Goal: Navigation & Orientation: Find specific page/section

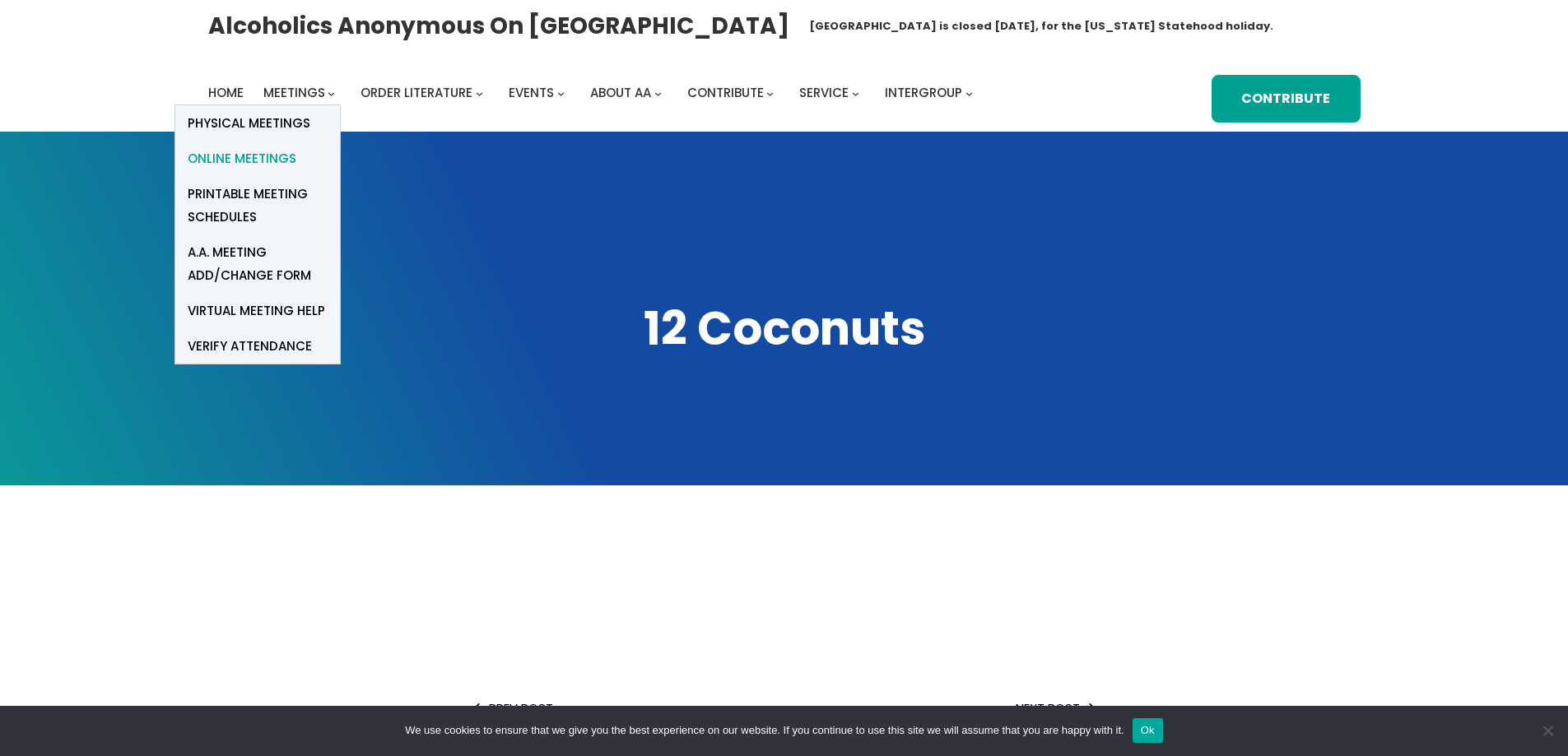
click at [256, 170] on link "Online Meetings" at bounding box center [257, 158] width 164 height 36
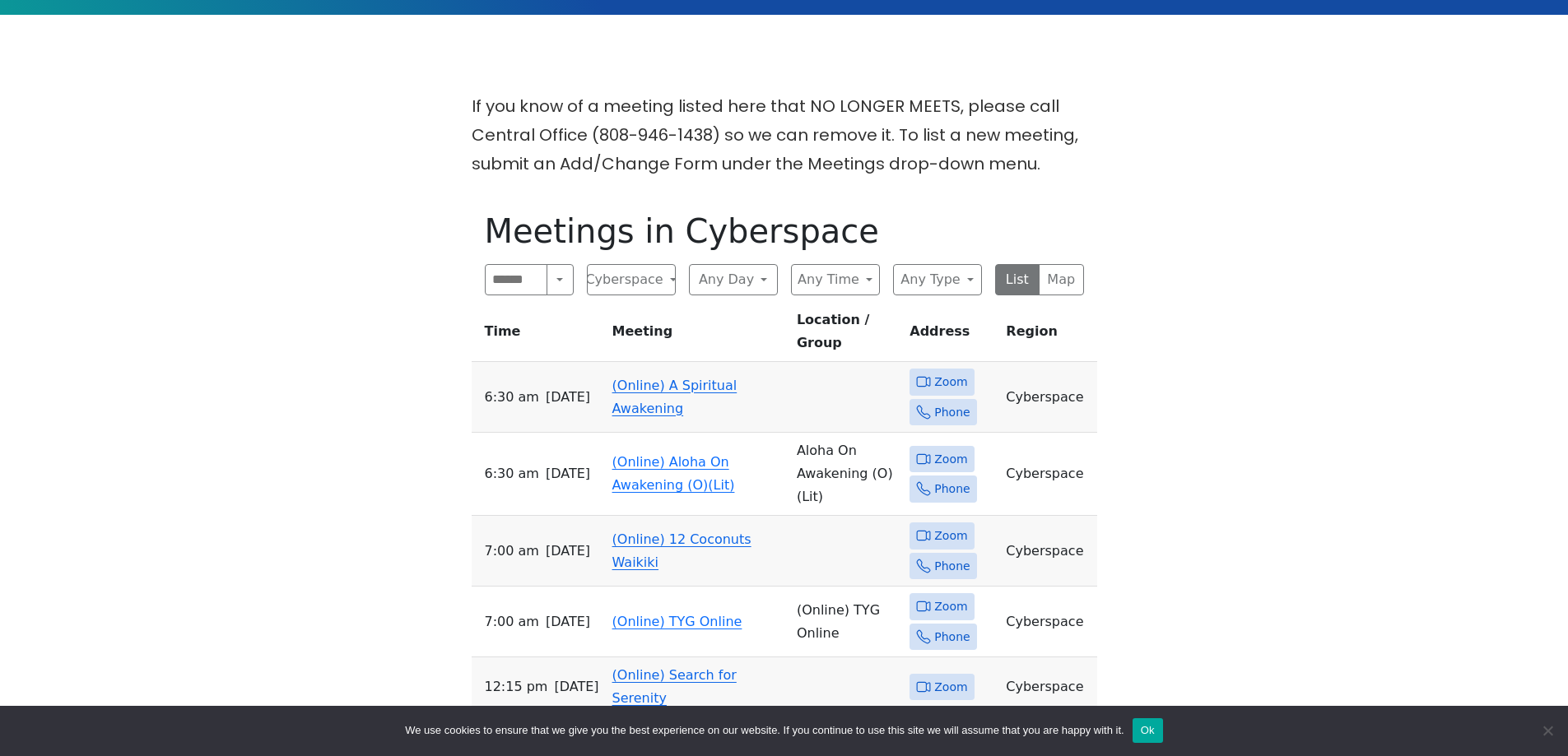
scroll to position [494, 0]
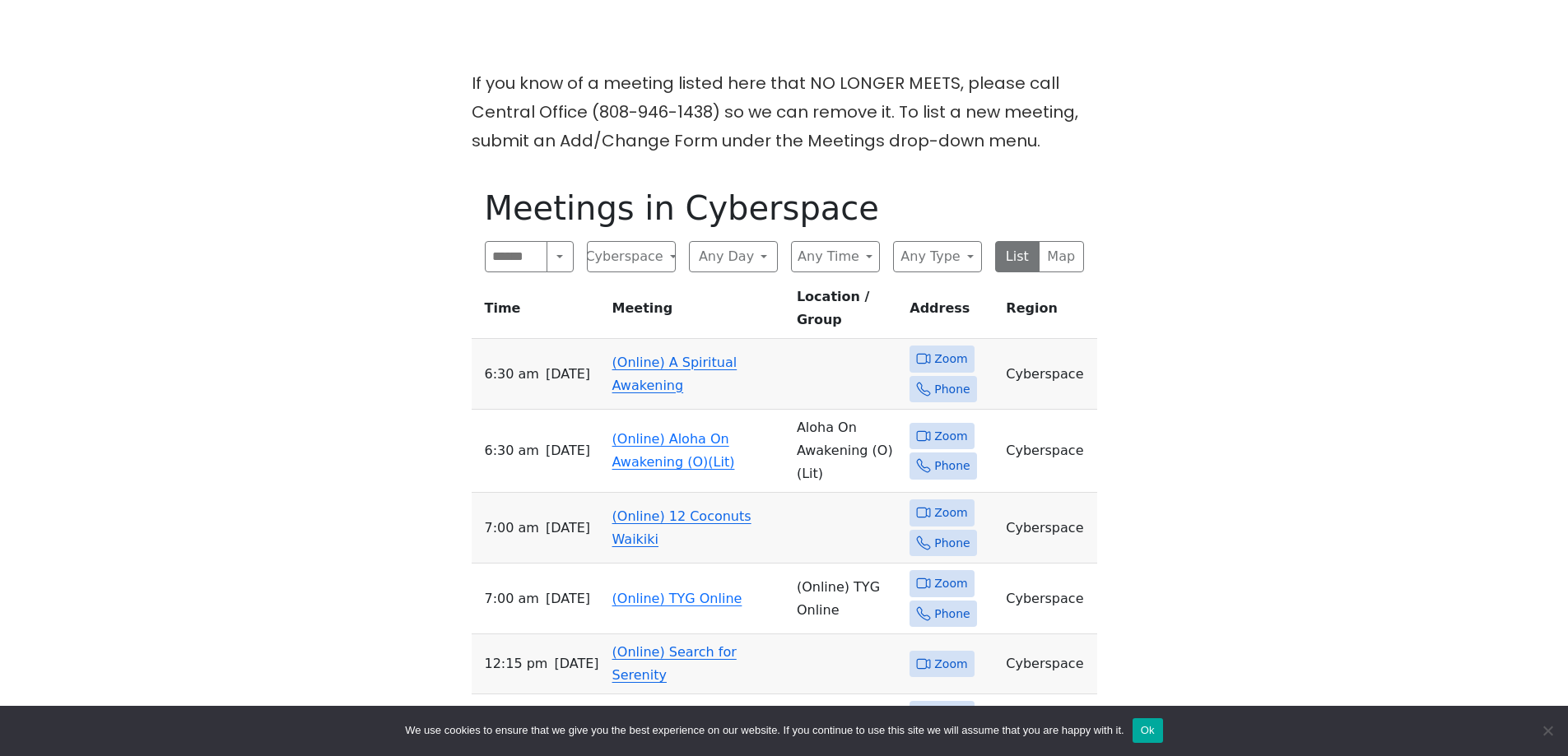
click at [1303, 321] on div "If you know of a meeting listed here that NO LONGER MEETS, please call Central …" at bounding box center [784, 569] width 1412 height 1000
click at [250, 229] on div "If you know of a meeting listed here that NO LONGER MEETS, please call Central …" at bounding box center [784, 569] width 1412 height 1000
click at [330, 334] on div "If you know of a meeting listed here that NO LONGER MEETS, please call Central …" at bounding box center [784, 569] width 1412 height 1000
click at [291, 411] on div "If you know of a meeting listed here that NO LONGER MEETS, please call Central …" at bounding box center [784, 569] width 1412 height 1000
